Goal: Information Seeking & Learning: Learn about a topic

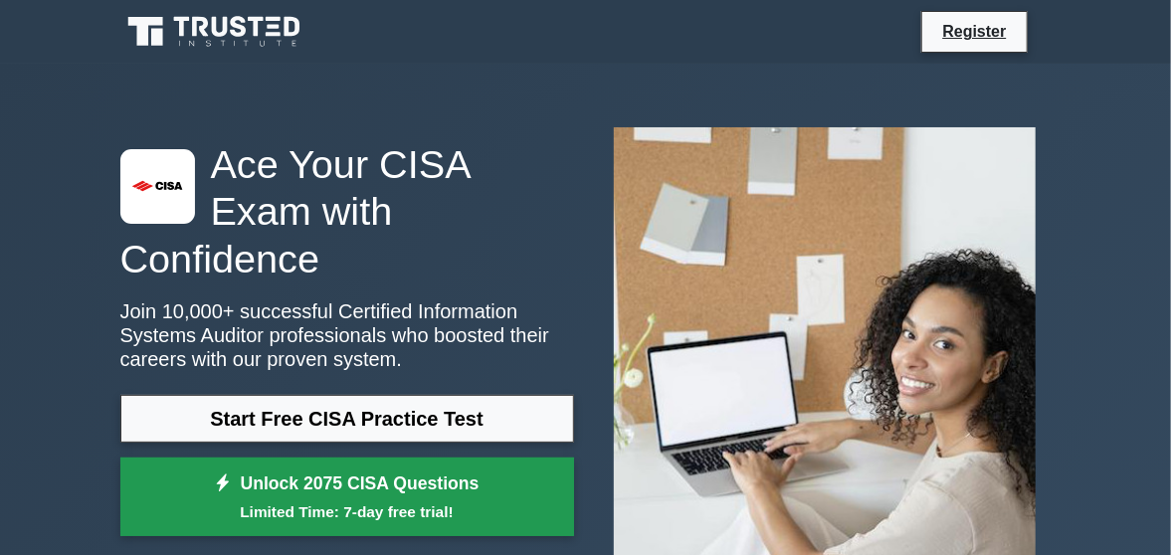
click at [423, 465] on link "Unlock 2075 CISA Questions Limited Time: 7-day free trial!" at bounding box center [347, 498] width 454 height 80
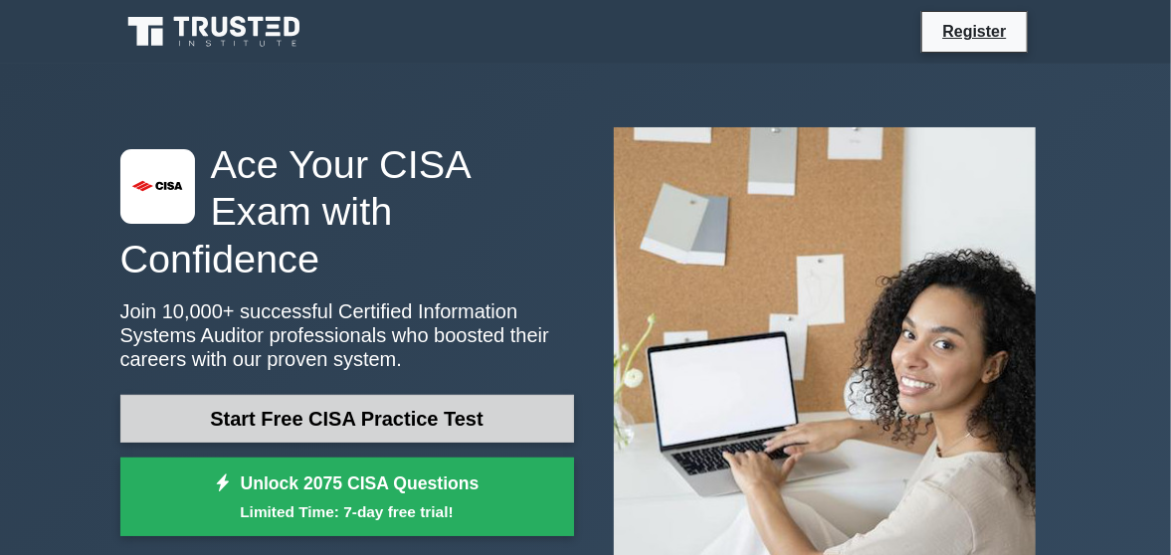
click at [390, 395] on link "Start Free CISA Practice Test" at bounding box center [347, 419] width 454 height 48
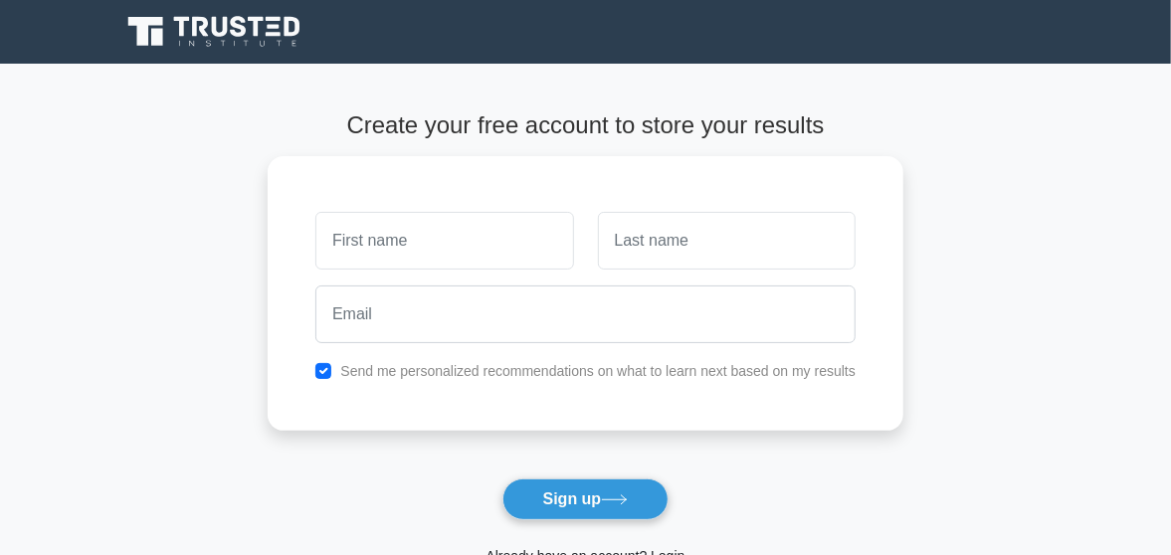
click at [82, 166] on main "Create your free account to store your results Send me personalized recommendat…" at bounding box center [585, 360] width 1171 height 592
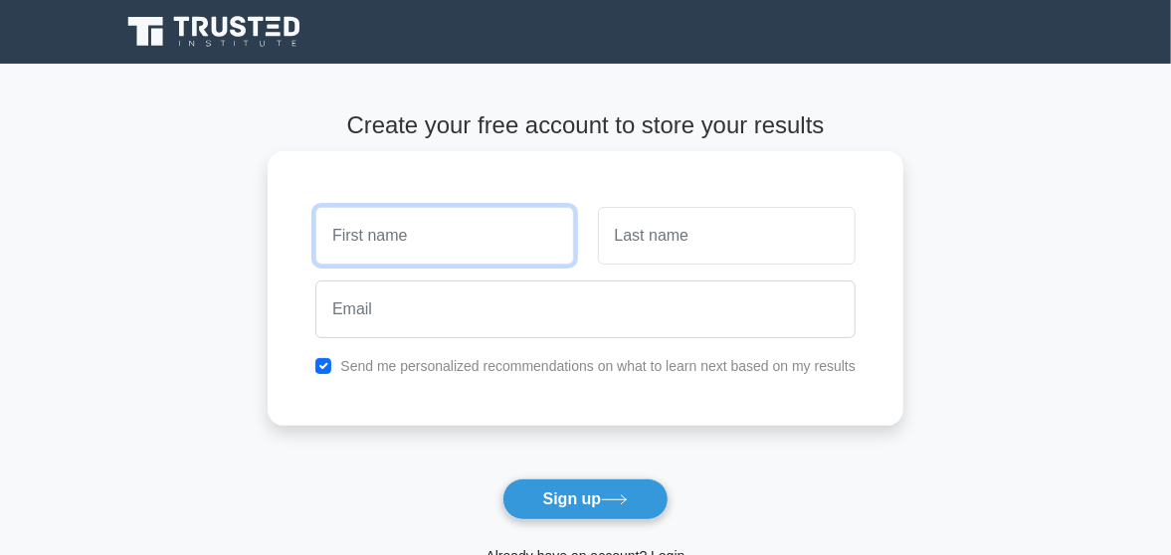
click at [491, 250] on input "text" at bounding box center [444, 236] width 258 height 58
type input "Gayaneth"
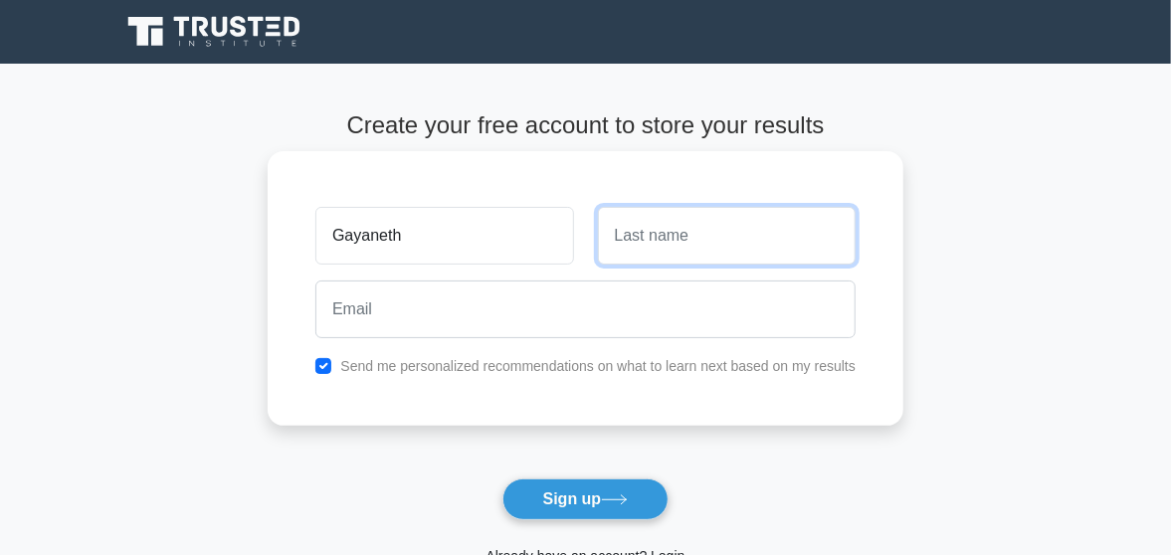
click at [747, 236] on input "text" at bounding box center [727, 236] width 258 height 58
type input "Haputhanthirige"
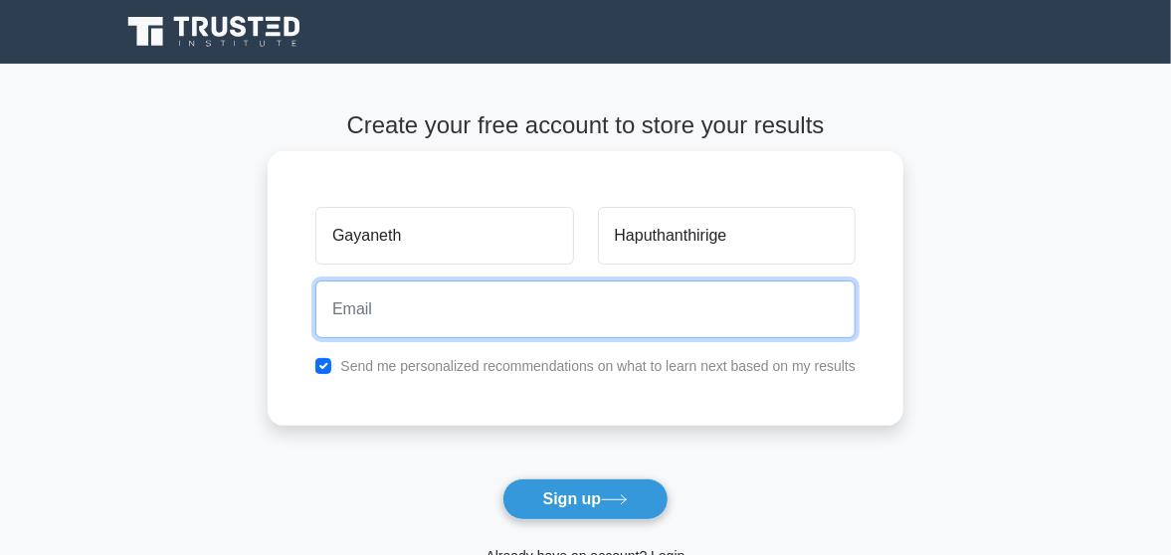
click at [468, 297] on input "email" at bounding box center [585, 309] width 540 height 58
type input "gayaneth123@gmail.com"
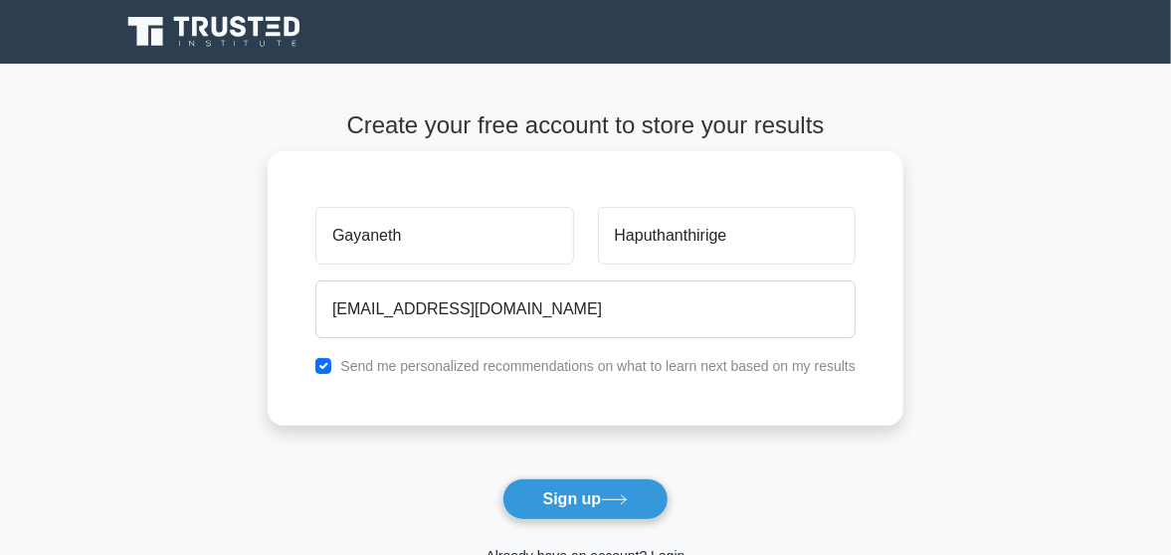
click at [314, 361] on div "Send me personalized recommendations on what to learn next based on my results" at bounding box center [585, 366] width 564 height 24
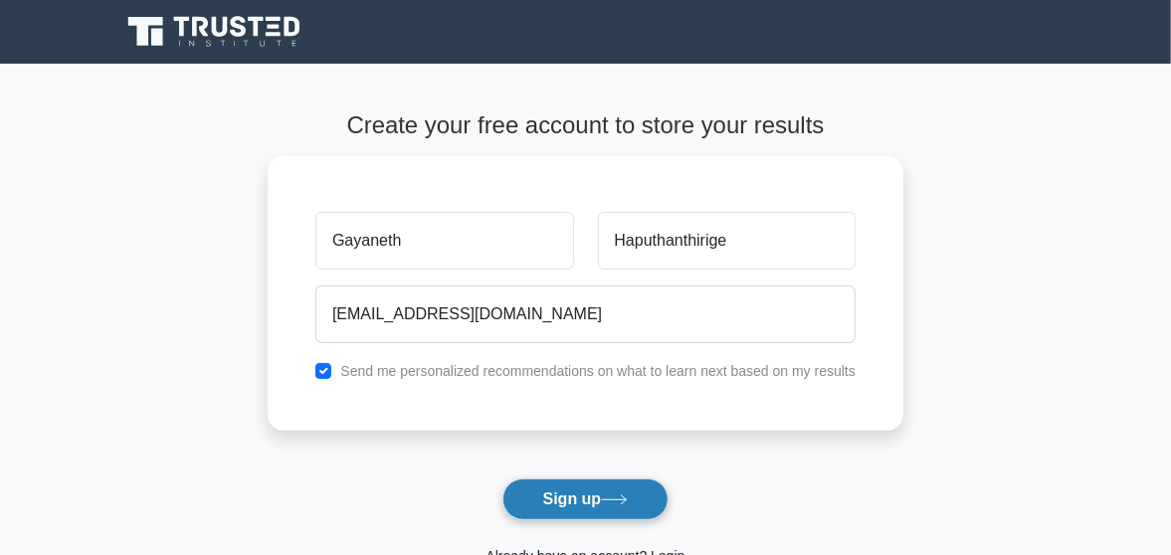
click at [608, 493] on button "Sign up" at bounding box center [585, 499] width 167 height 42
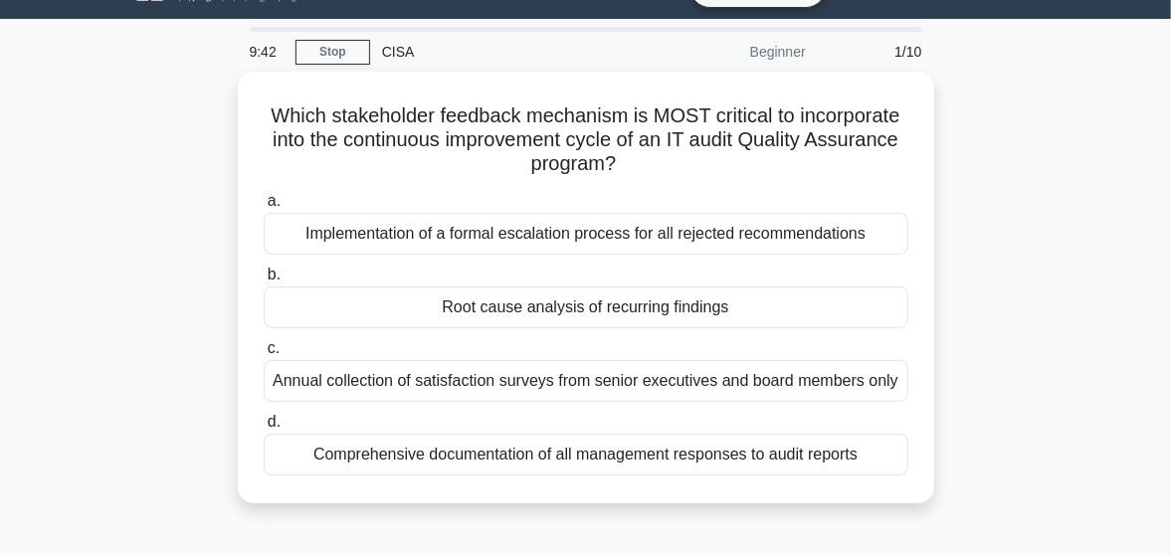
scroll to position [49, 0]
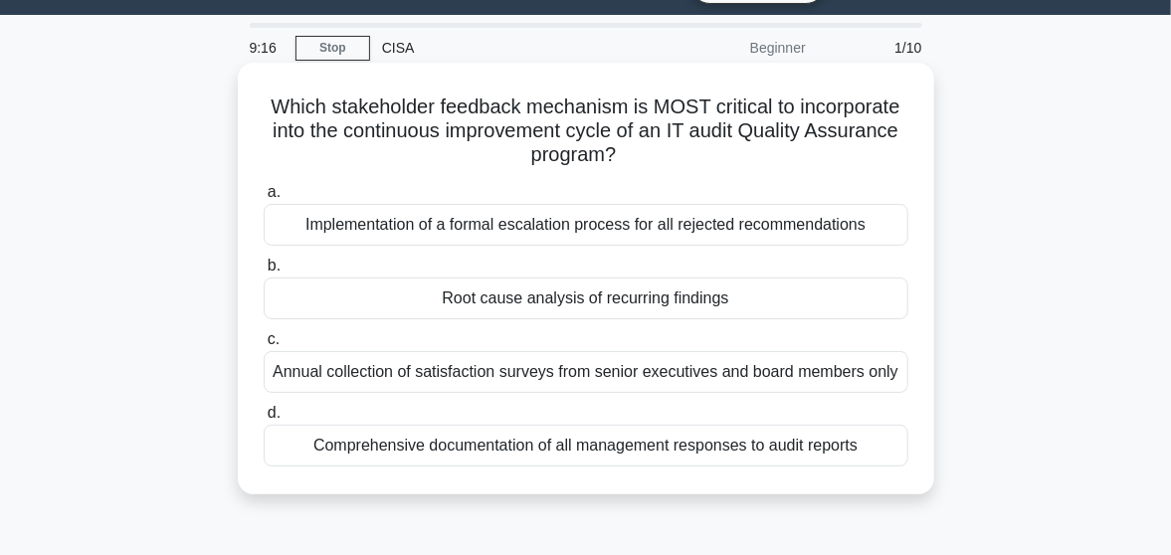
click at [465, 447] on div "Comprehensive documentation of all management responses to audit reports" at bounding box center [586, 446] width 645 height 42
click at [264, 420] on input "d. Comprehensive documentation of all management responses to audit reports" at bounding box center [264, 413] width 0 height 13
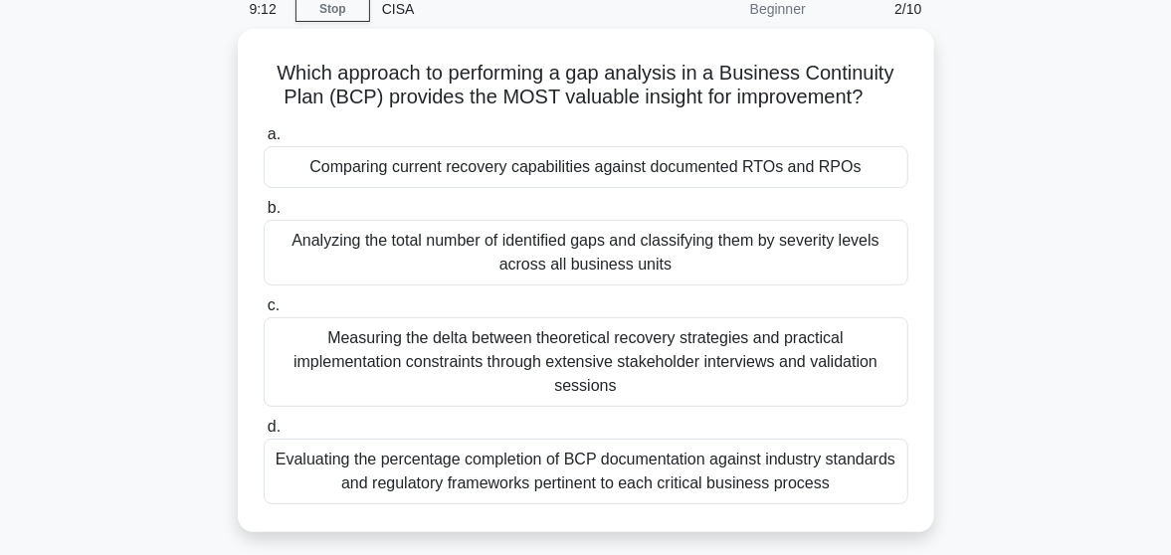
scroll to position [93, 0]
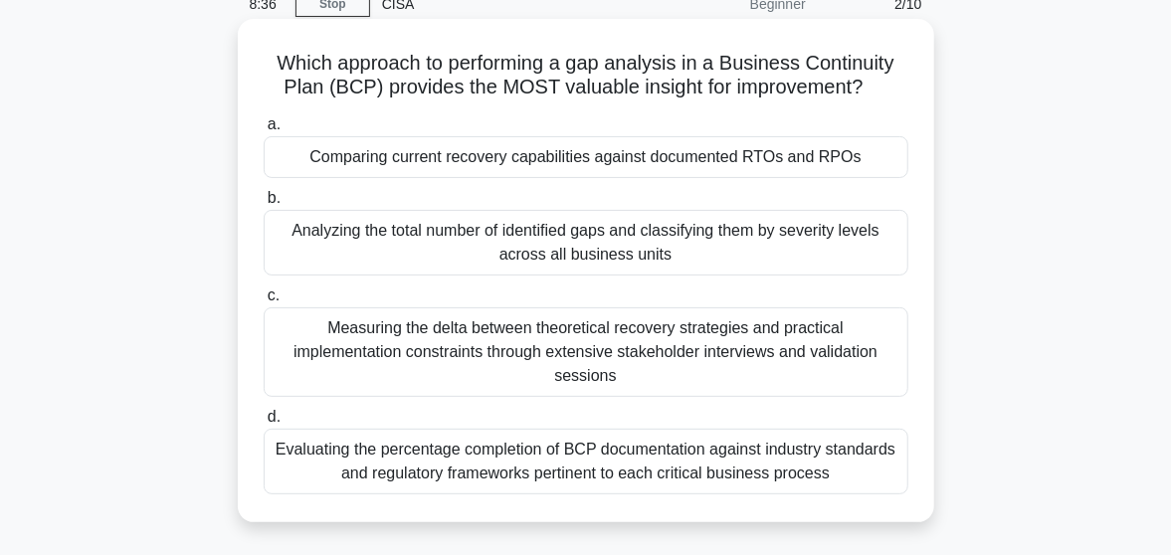
click at [480, 162] on div "Comparing current recovery capabilities against documented RTOs and RPOs" at bounding box center [586, 157] width 645 height 42
click at [264, 131] on input "a. Comparing current recovery capabilities against documented RTOs and RPOs" at bounding box center [264, 124] width 0 height 13
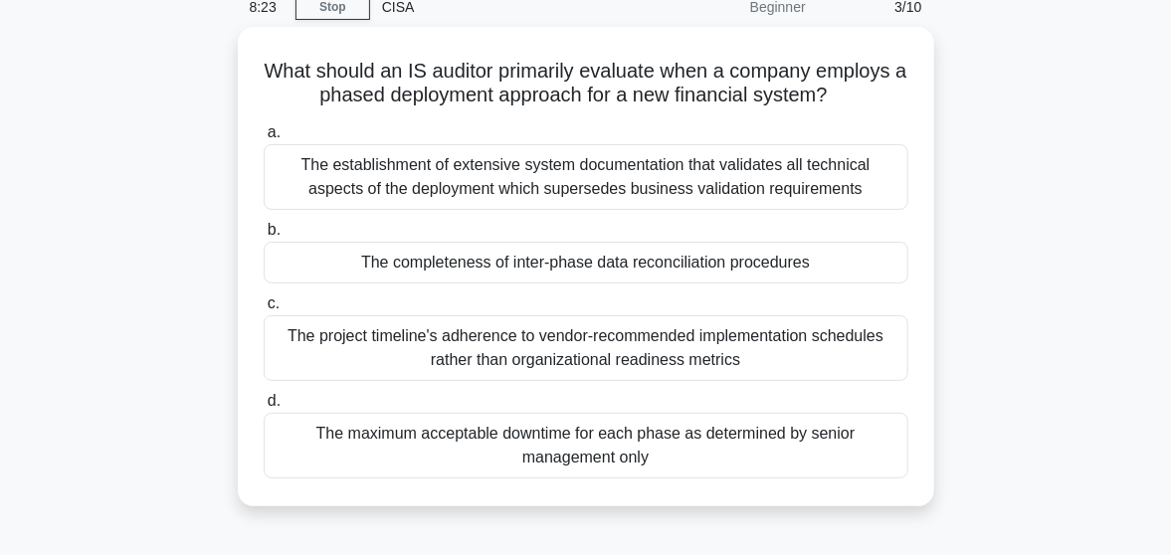
scroll to position [94, 0]
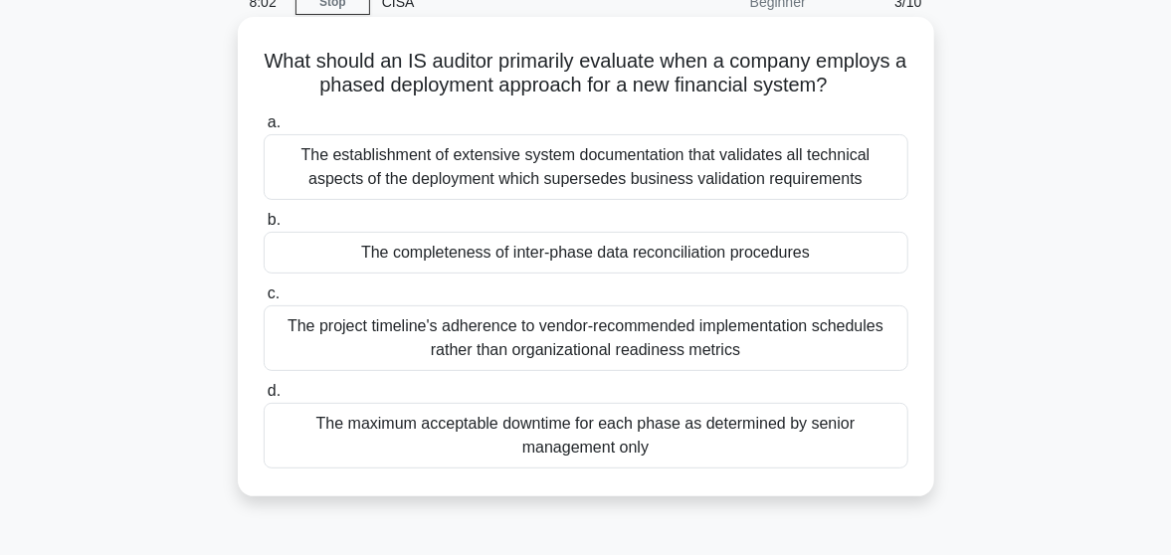
click at [473, 164] on div "The establishment of extensive system documentation that validates all technica…" at bounding box center [586, 167] width 645 height 66
click at [264, 129] on input "a. The establishment of extensive system documentation that validates all techn…" at bounding box center [264, 122] width 0 height 13
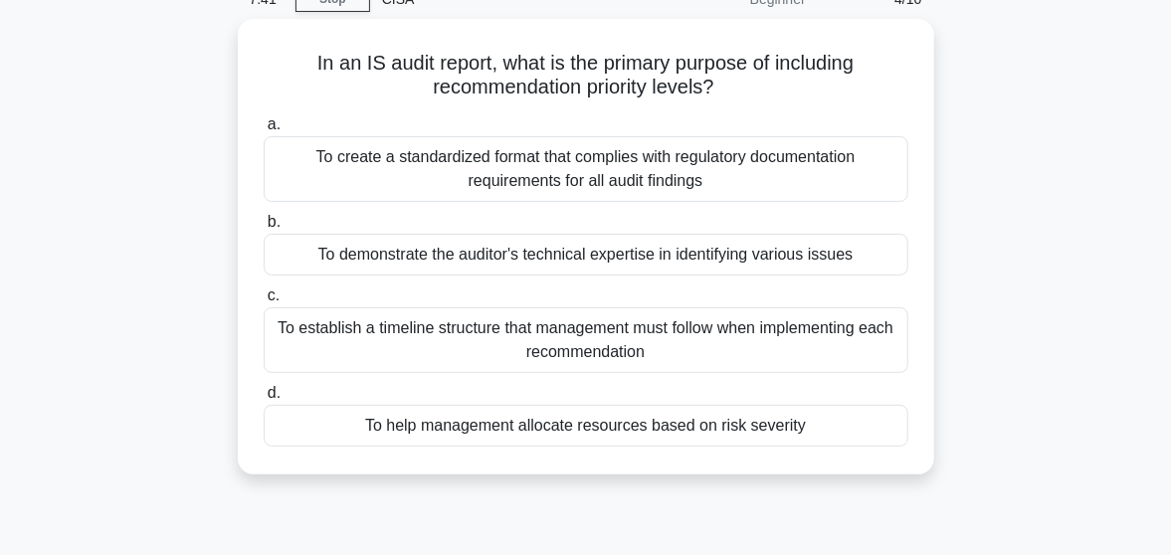
scroll to position [100, 0]
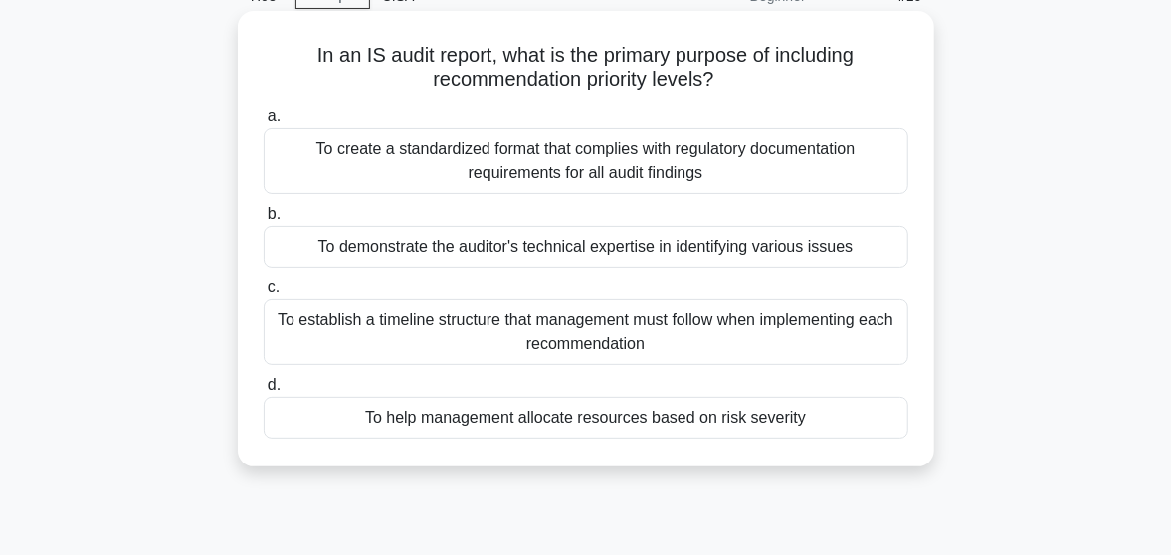
click at [507, 417] on div "To help management allocate resources based on risk severity" at bounding box center [586, 418] width 645 height 42
click at [264, 392] on input "d. To help management allocate resources based on risk severity" at bounding box center [264, 385] width 0 height 13
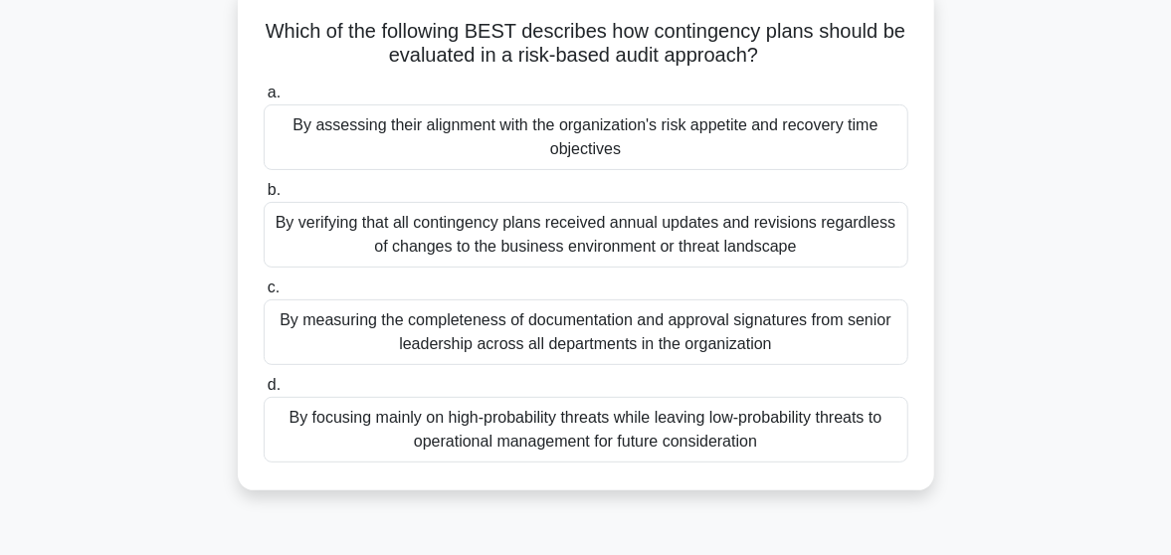
scroll to position [134, 0]
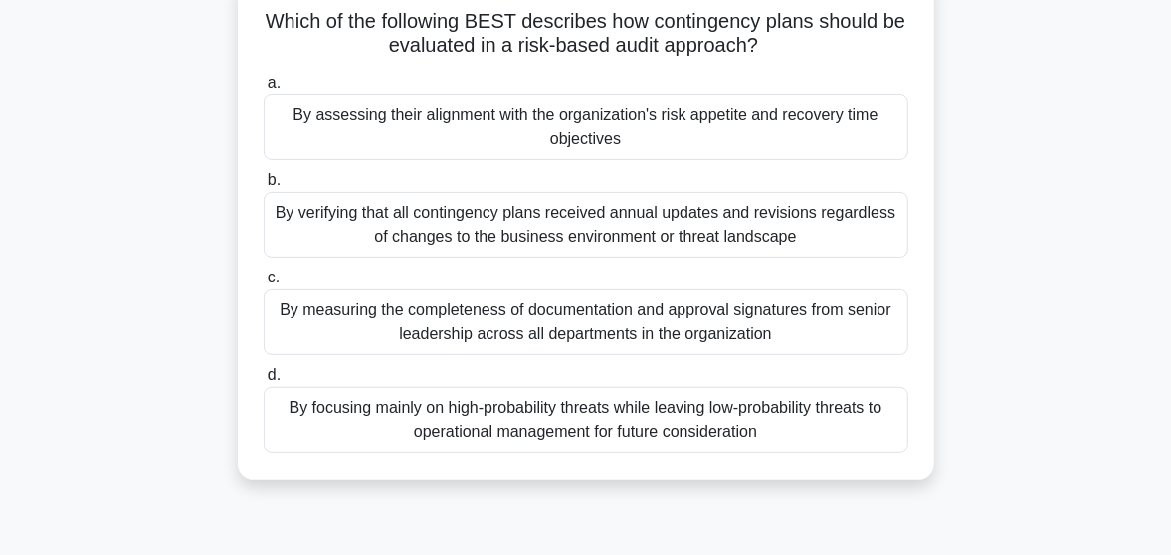
click at [635, 134] on div "By assessing their alignment with the organization's risk appetite and recovery…" at bounding box center [586, 127] width 645 height 66
click at [264, 90] on input "a. By assessing their alignment with the organization's risk appetite and recov…" at bounding box center [264, 83] width 0 height 13
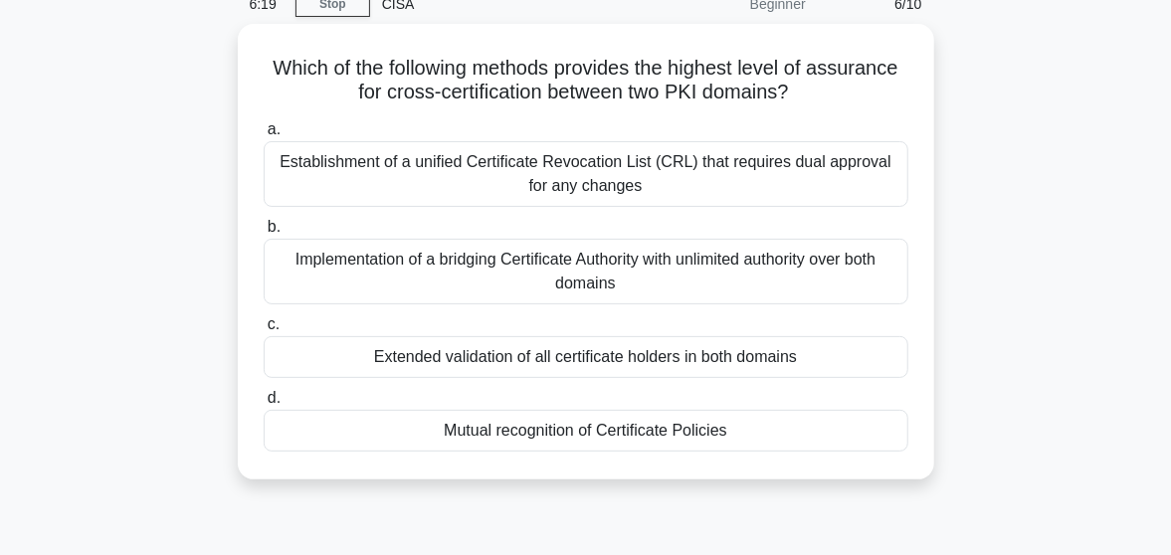
scroll to position [97, 0]
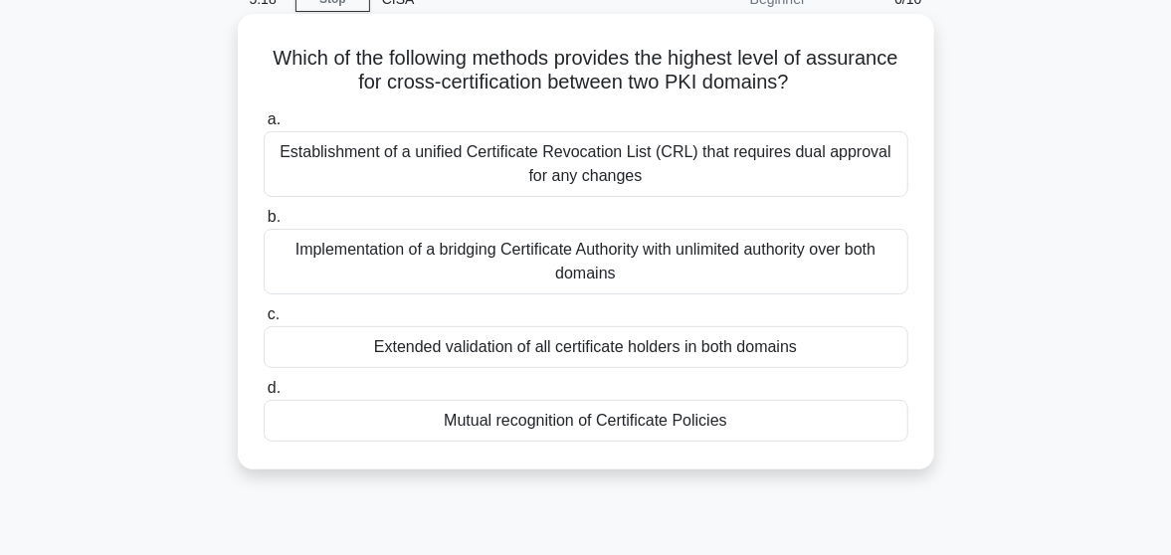
click at [672, 419] on div "Mutual recognition of Certificate Policies" at bounding box center [586, 421] width 645 height 42
click at [264, 395] on input "d. Mutual recognition of Certificate Policies" at bounding box center [264, 388] width 0 height 13
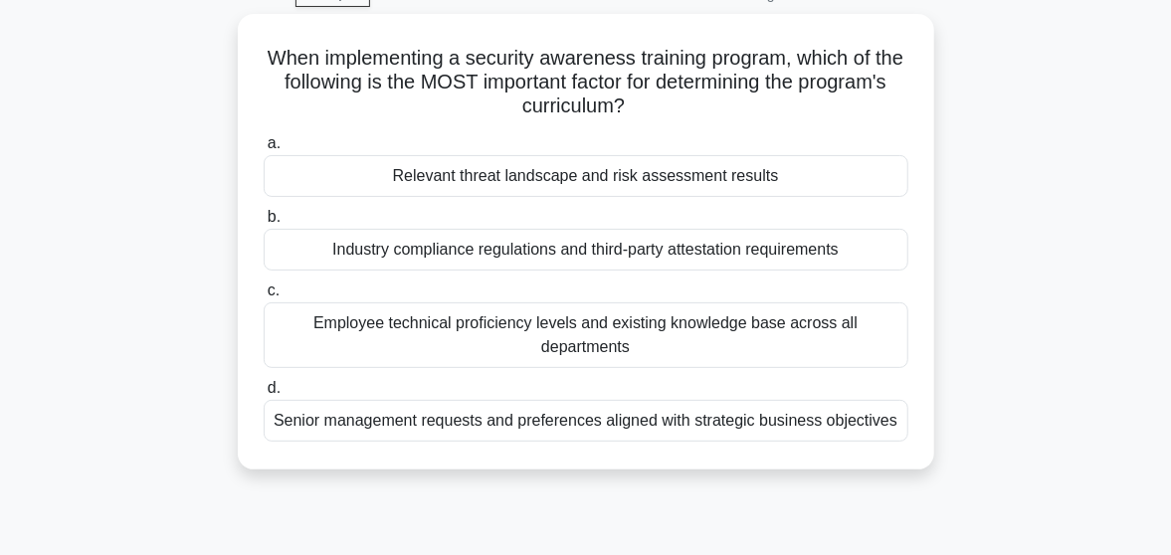
scroll to position [109, 0]
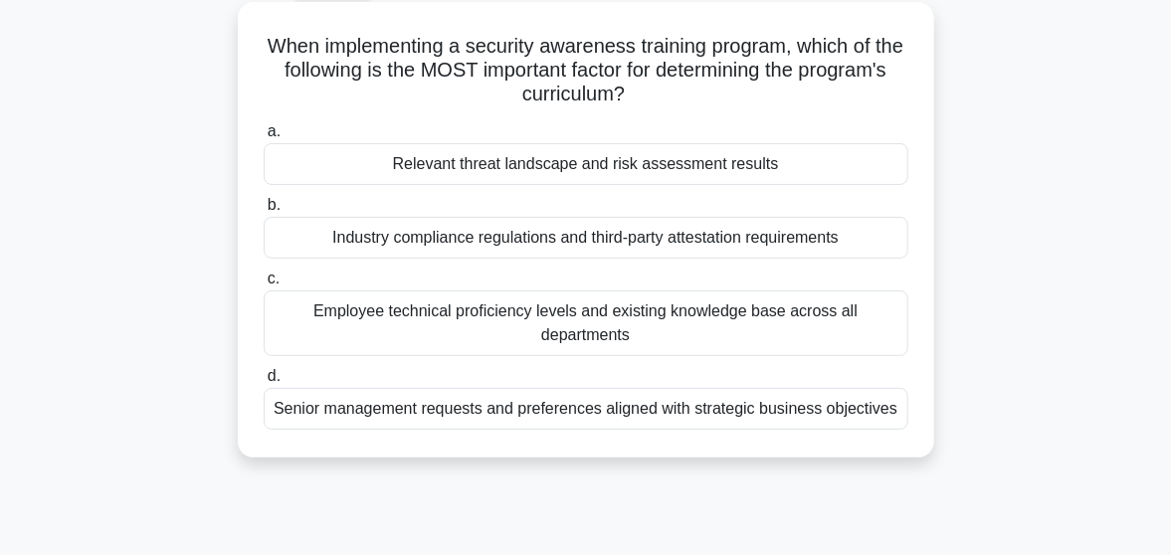
click at [487, 159] on div "Relevant threat landscape and risk assessment results" at bounding box center [586, 164] width 645 height 42
click at [264, 138] on input "a. Relevant threat landscape and risk assessment results" at bounding box center [264, 131] width 0 height 13
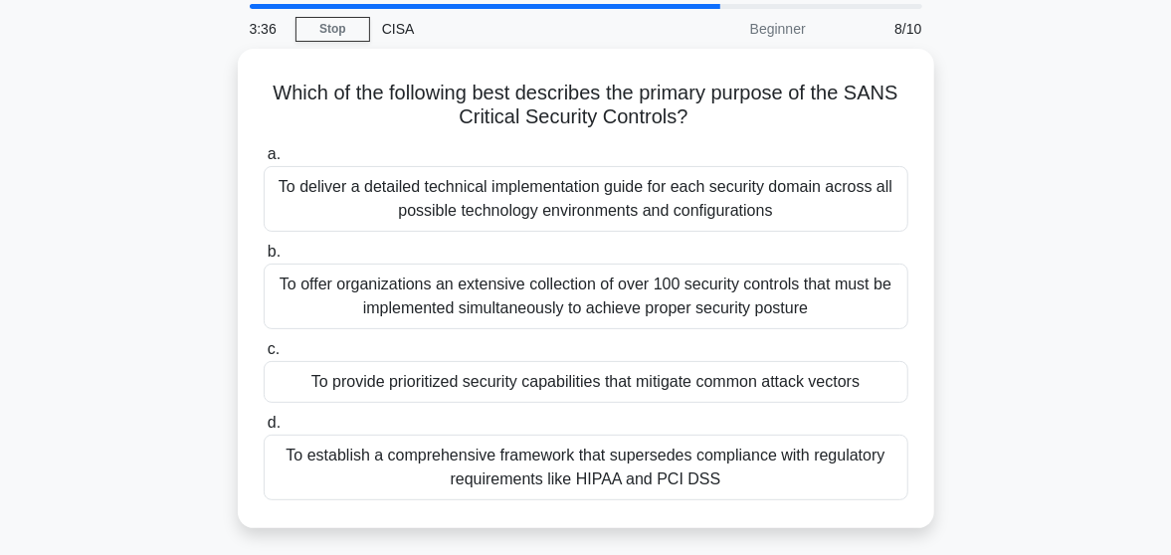
scroll to position [59, 0]
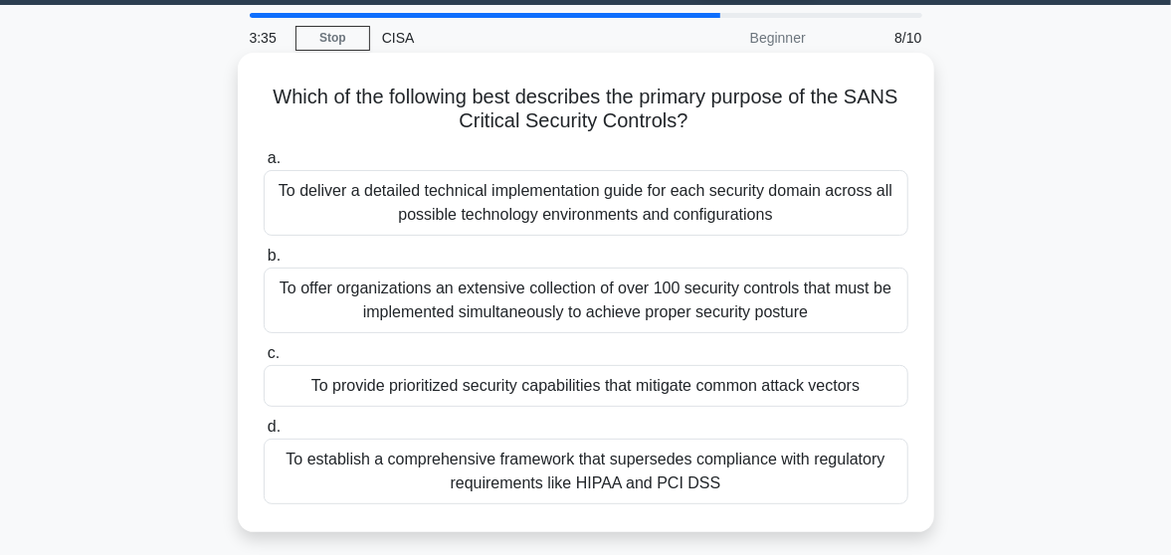
click at [608, 210] on div "To deliver a detailed technical implementation guide for each security domain a…" at bounding box center [586, 203] width 645 height 66
click at [264, 165] on input "a. To deliver a detailed technical implementation guide for each security domai…" at bounding box center [264, 158] width 0 height 13
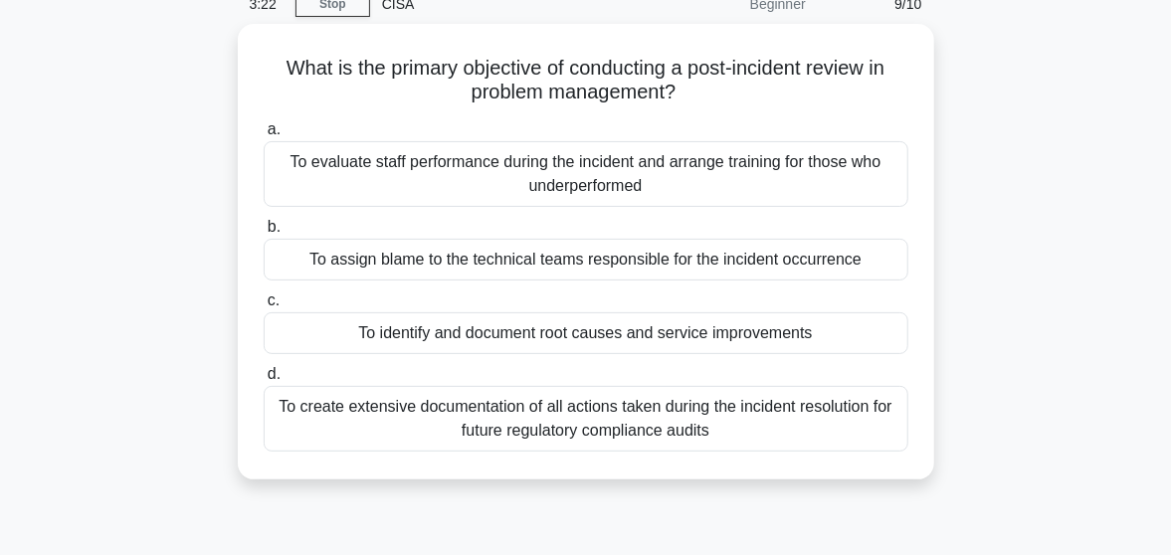
scroll to position [95, 0]
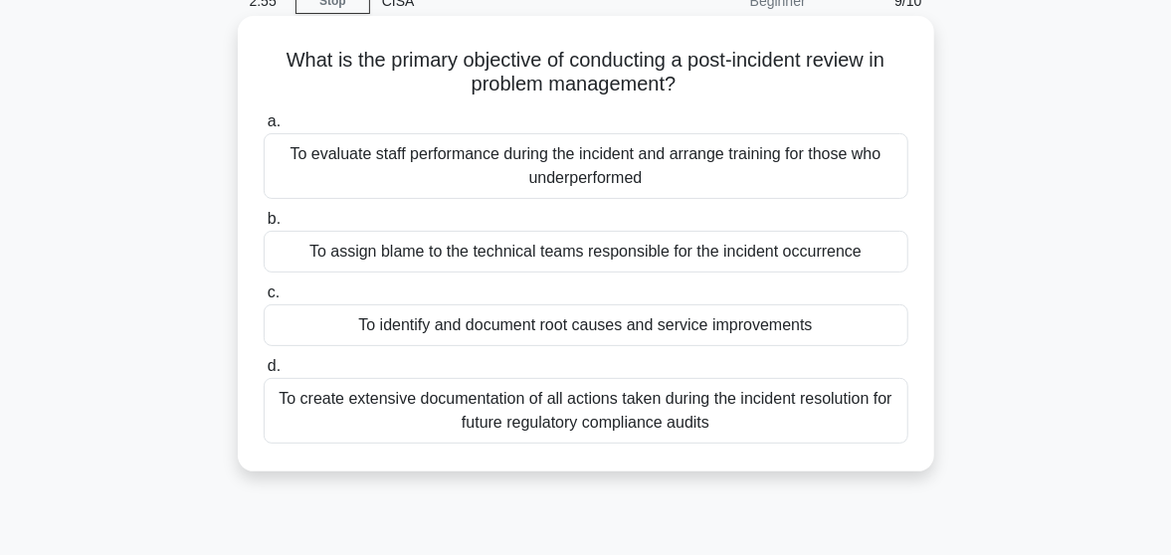
click at [525, 323] on div "To identify and document root causes and service improvements" at bounding box center [586, 325] width 645 height 42
click at [264, 299] on input "c. To identify and document root causes and service improvements" at bounding box center [264, 292] width 0 height 13
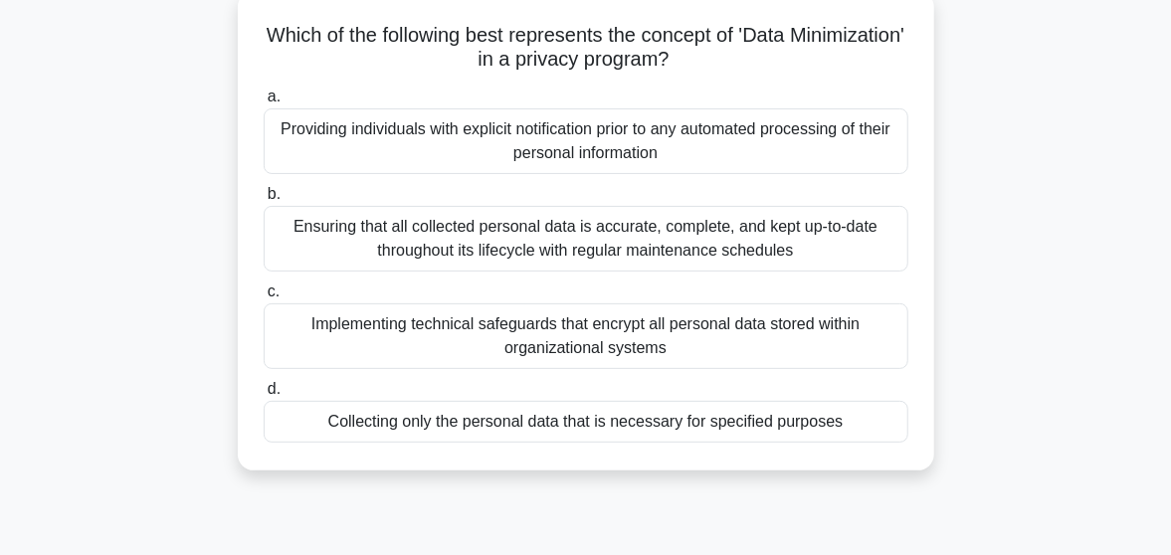
scroll to position [127, 0]
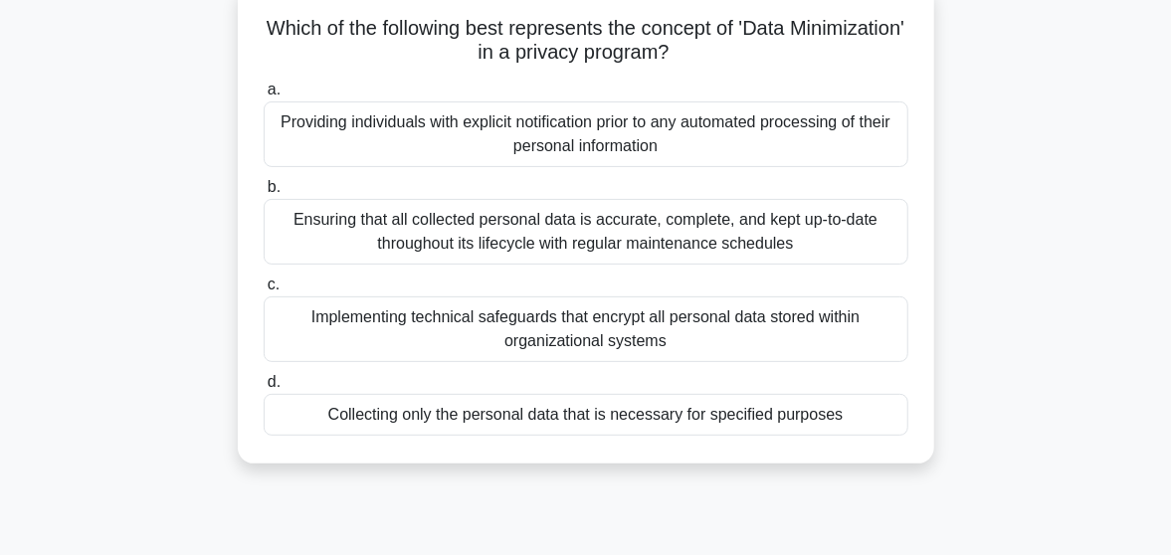
click at [491, 412] on div "Collecting only the personal data that is necessary for specified purposes" at bounding box center [586, 415] width 645 height 42
click at [264, 389] on input "d. Collecting only the personal data that is necessary for specified purposes" at bounding box center [264, 382] width 0 height 13
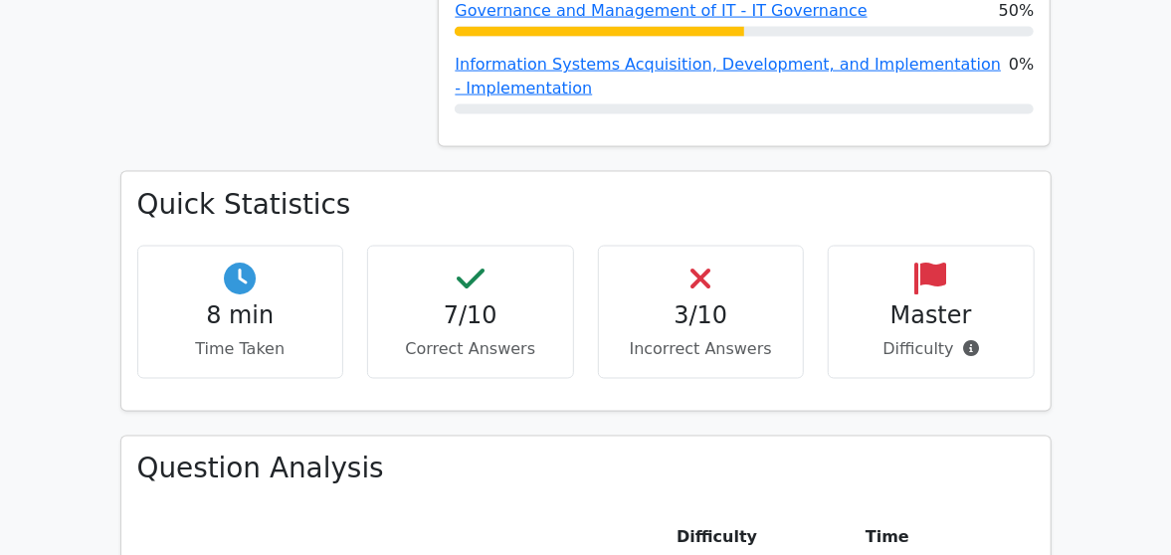
scroll to position [1323, 0]
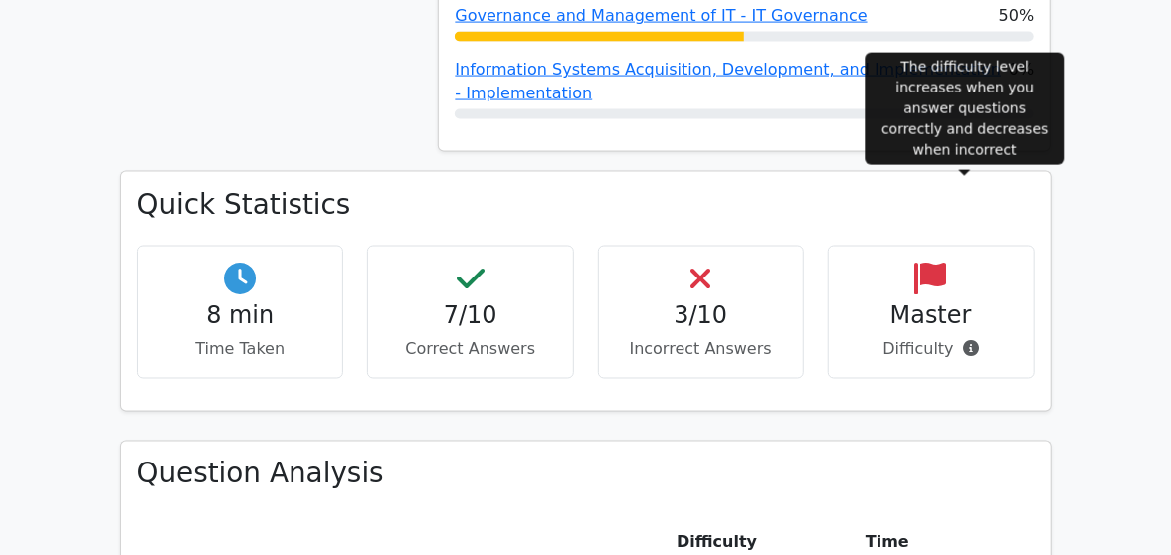
click at [967, 341] on icon at bounding box center [971, 349] width 16 height 16
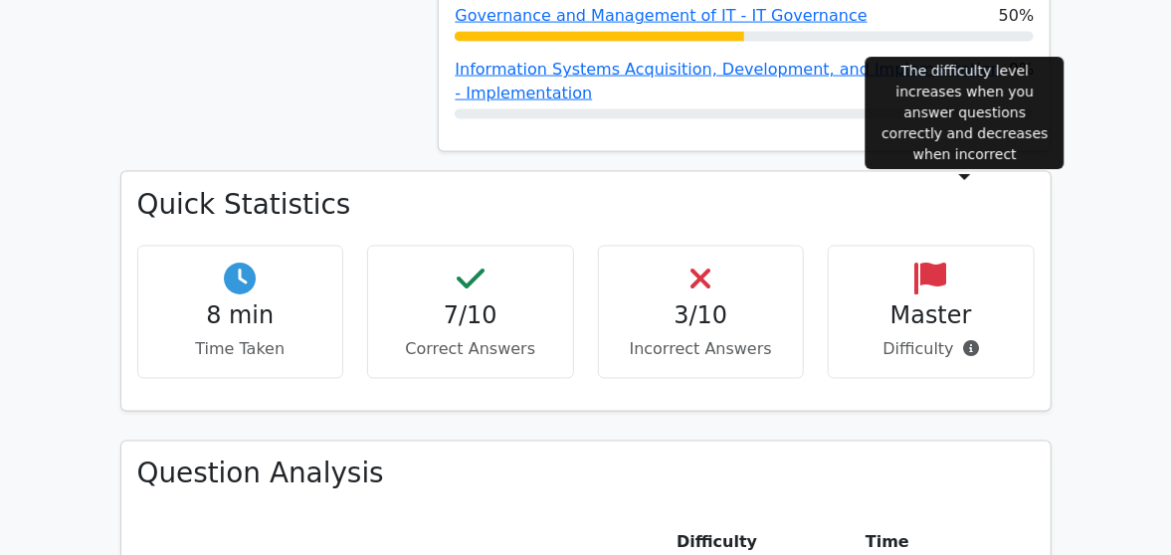
click at [967, 341] on icon at bounding box center [971, 349] width 16 height 16
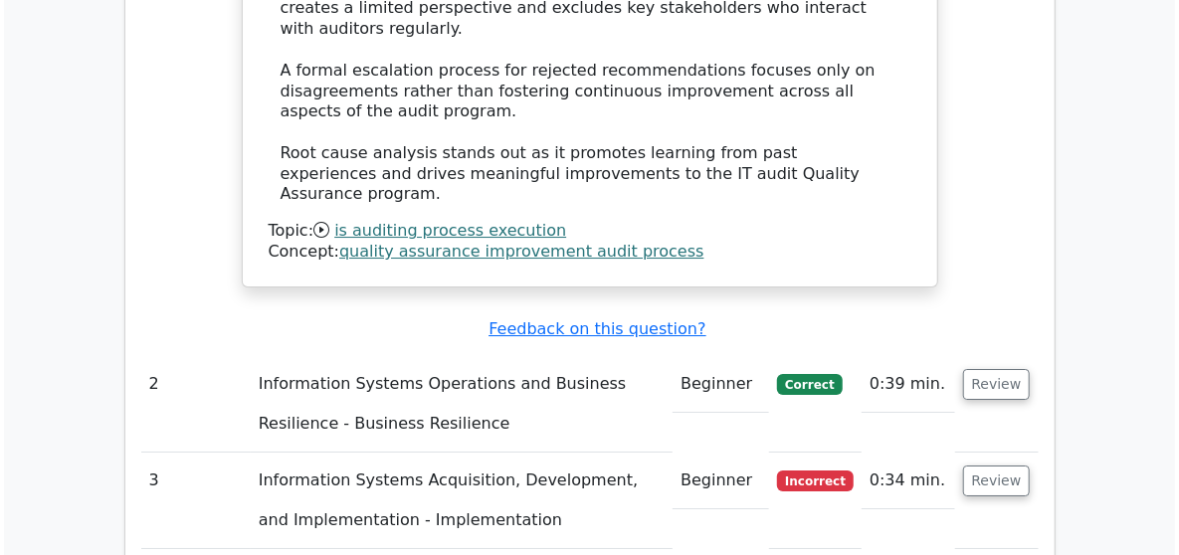
scroll to position [2808, 0]
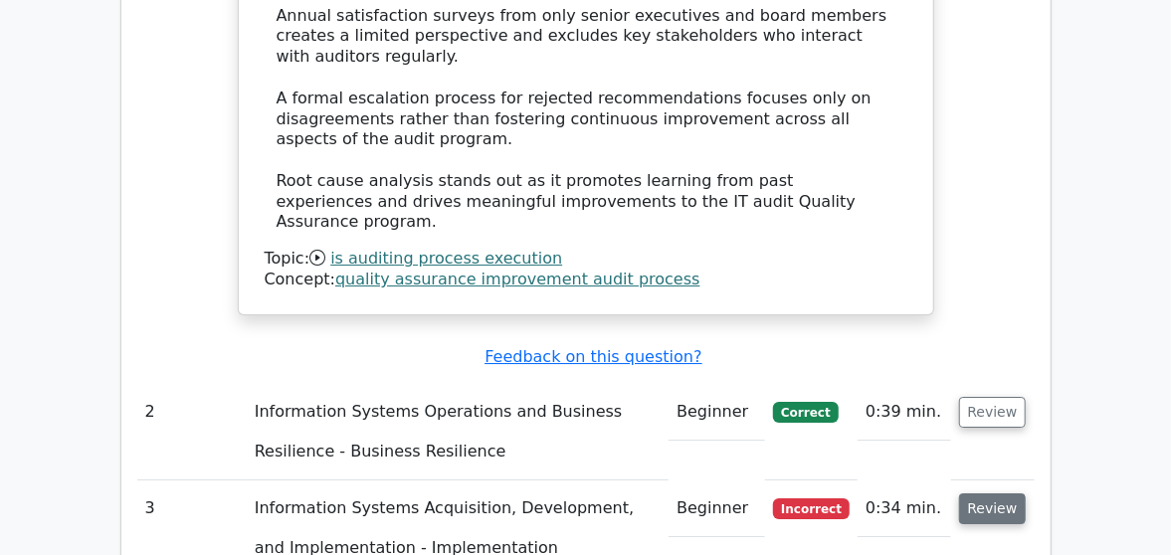
click at [1006, 493] on button "Review" at bounding box center [993, 508] width 68 height 31
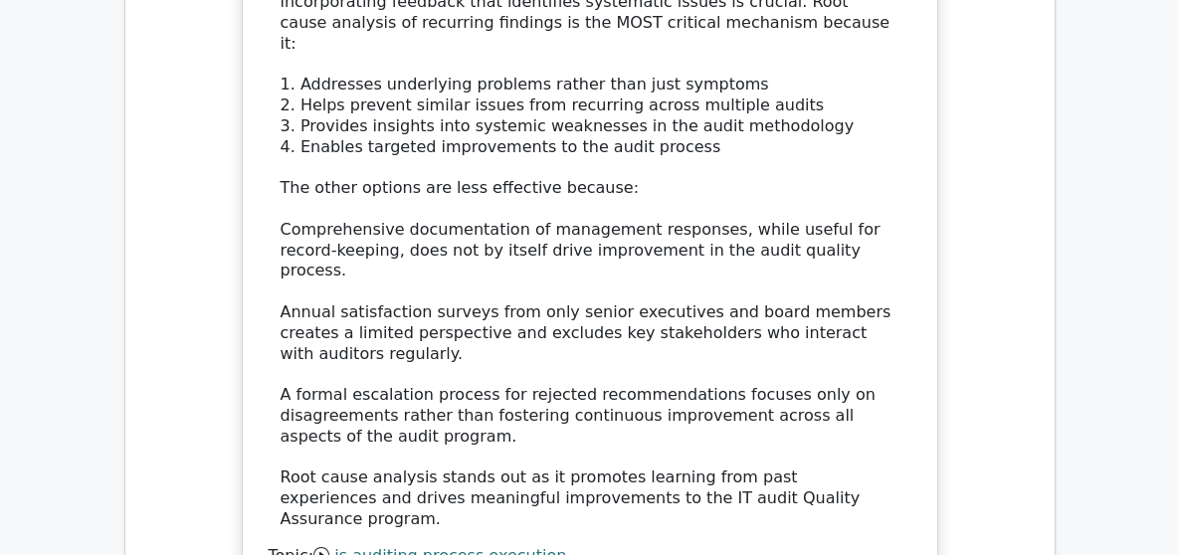
scroll to position [2575, 0]
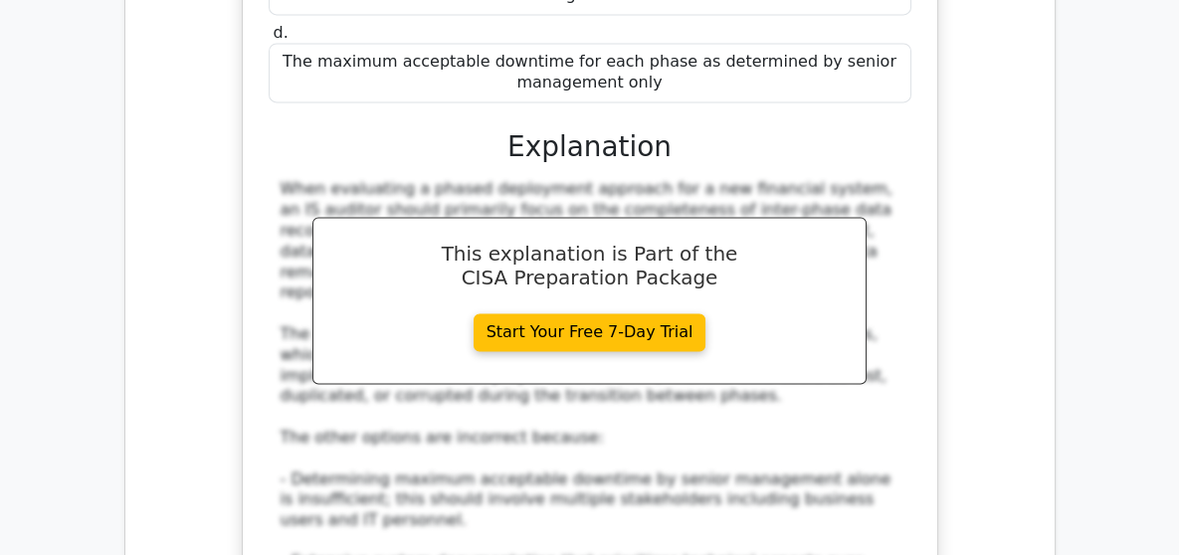
scroll to position [5013, 0]
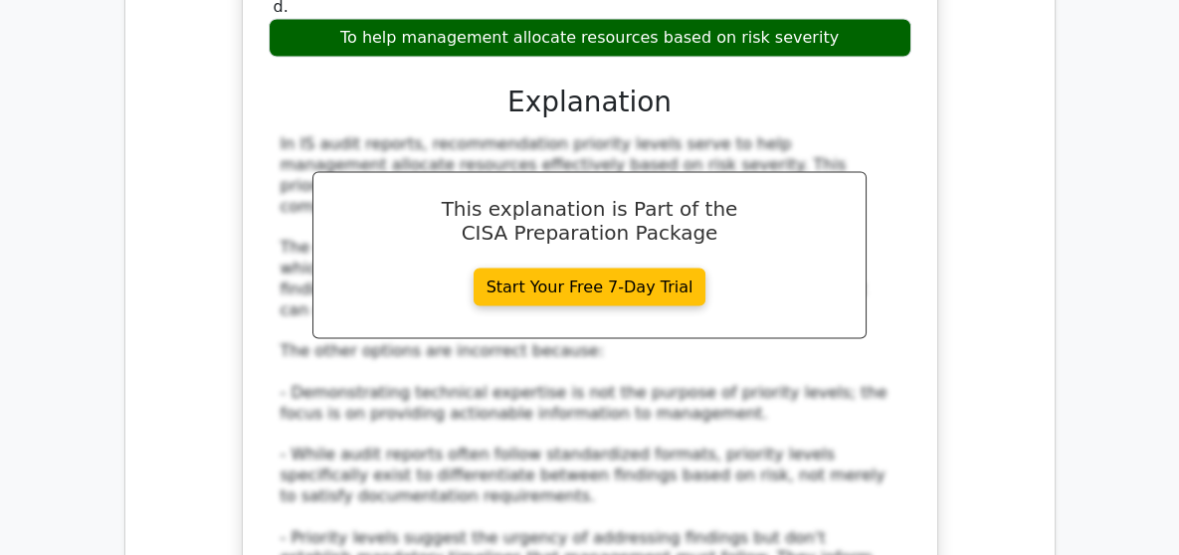
scroll to position [6282, 0]
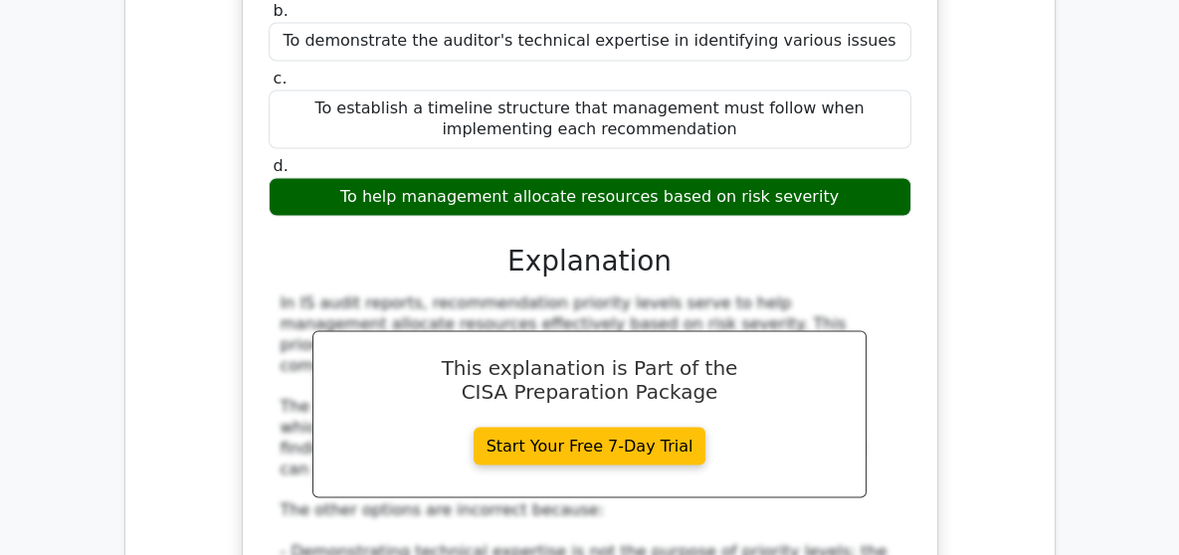
scroll to position [6088, 0]
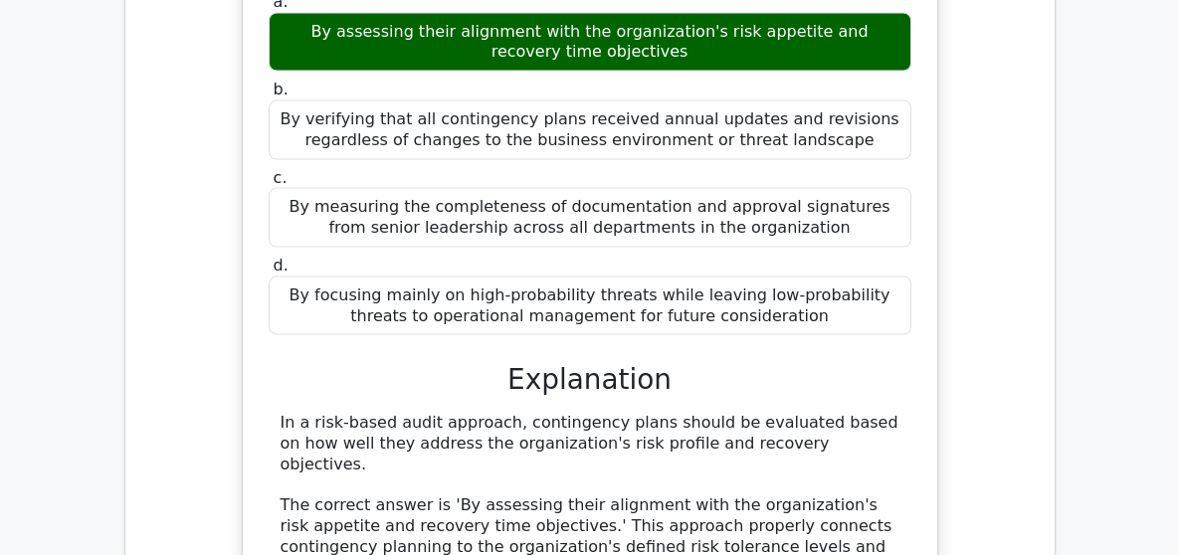
scroll to position [7145, 0]
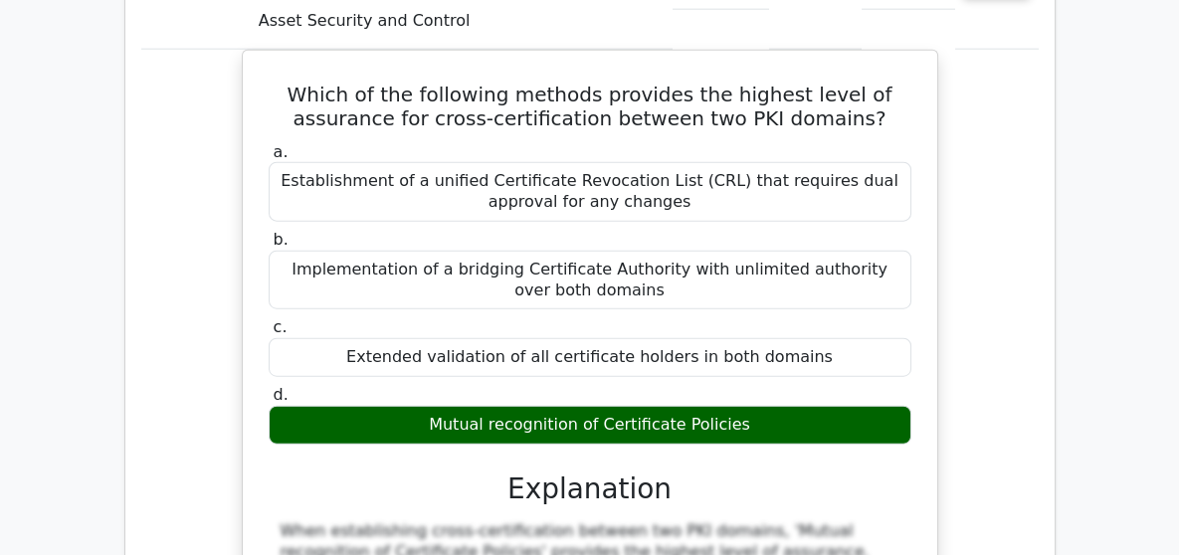
scroll to position [8233, 0]
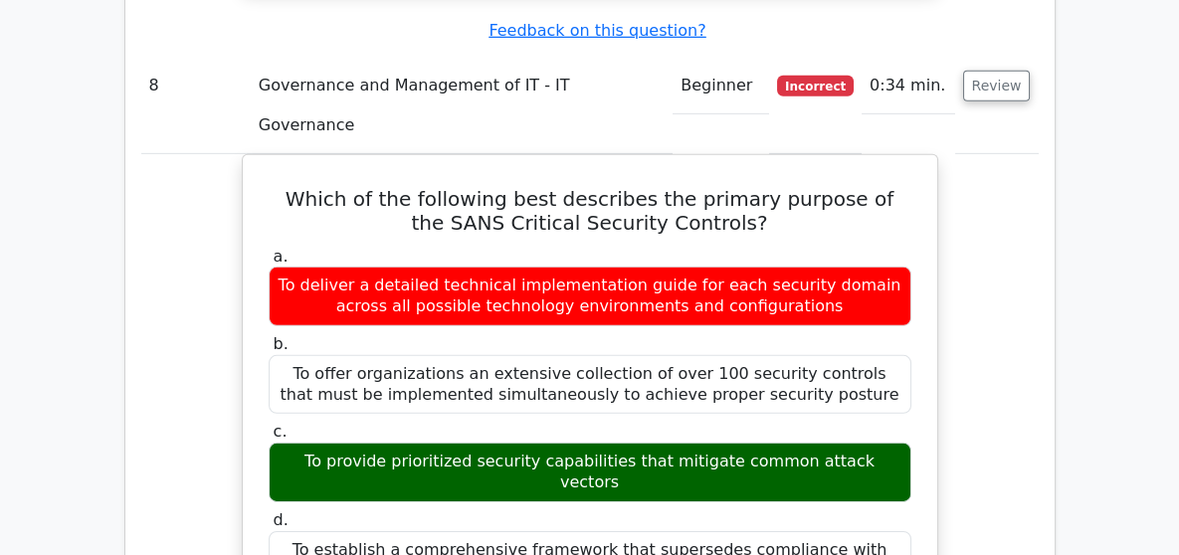
scroll to position [10453, 0]
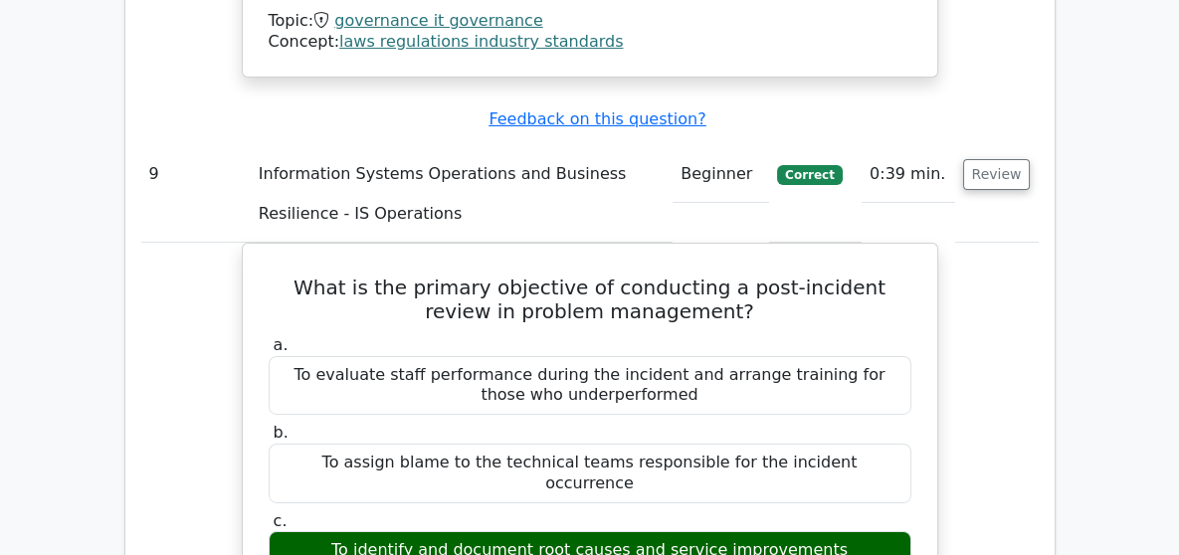
scroll to position [11589, 0]
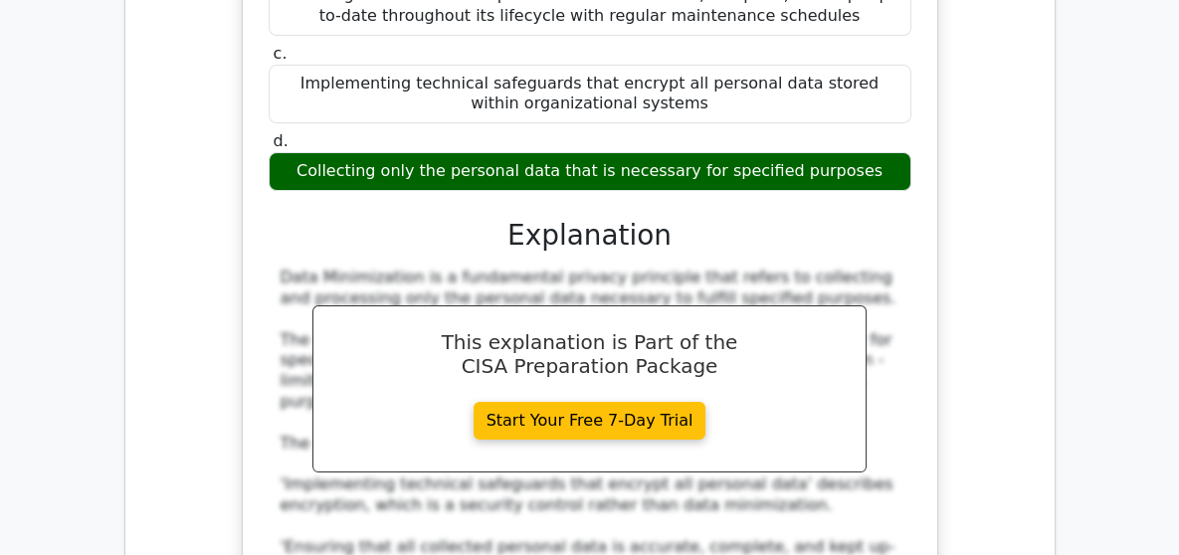
scroll to position [0, 0]
